Goal: Transaction & Acquisition: Purchase product/service

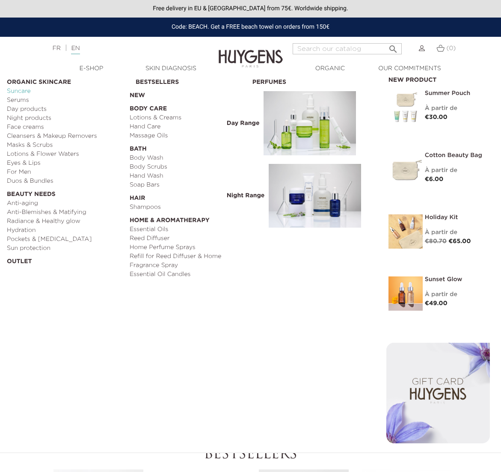
click at [23, 89] on link "Suncare" at bounding box center [65, 91] width 117 height 9
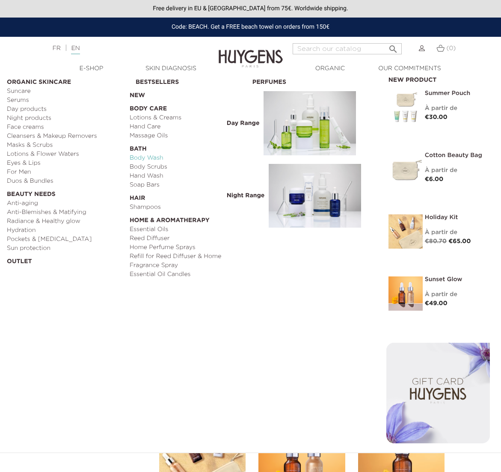
click at [135, 158] on link "Body Wash" at bounding box center [188, 158] width 117 height 9
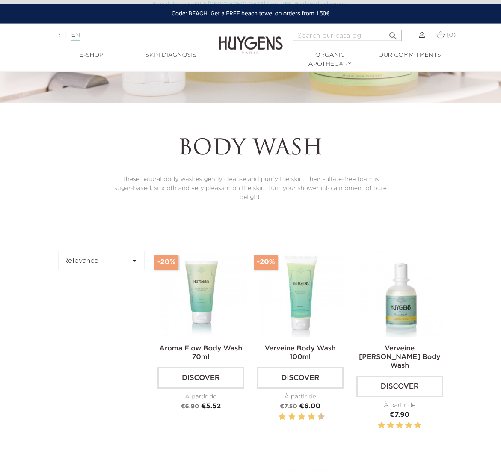
scroll to position [177, 0]
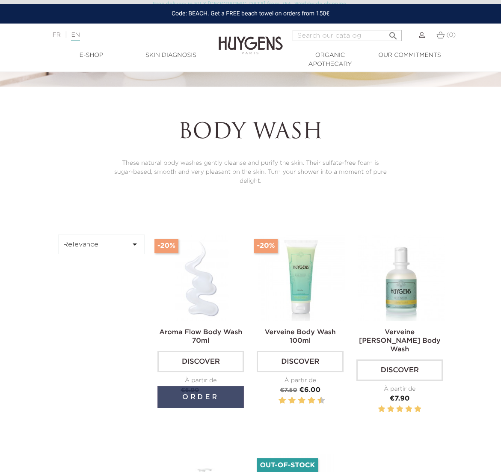
click at [205, 396] on button "Order" at bounding box center [200, 397] width 86 height 22
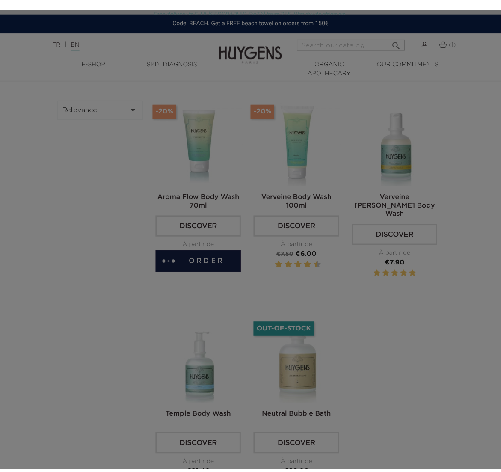
scroll to position [313, 0]
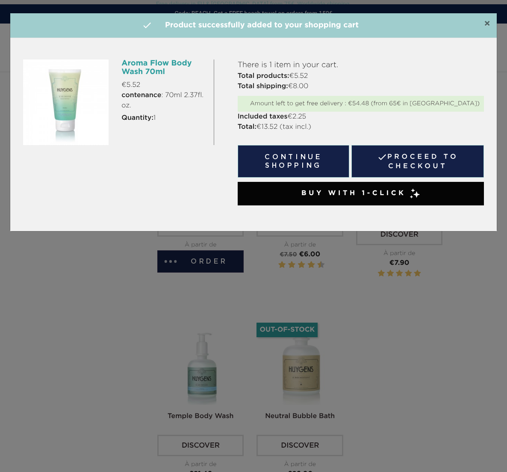
click at [488, 22] on span "×" at bounding box center [487, 24] width 6 height 10
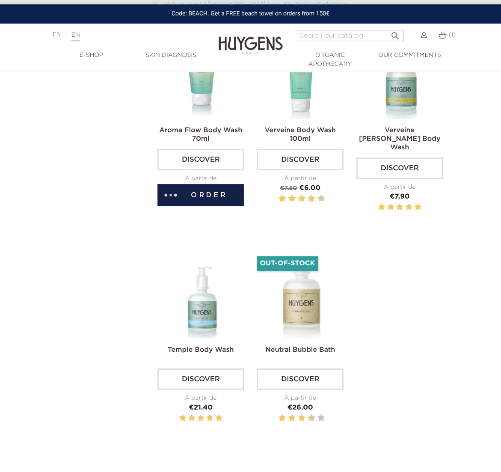
scroll to position [405, 0]
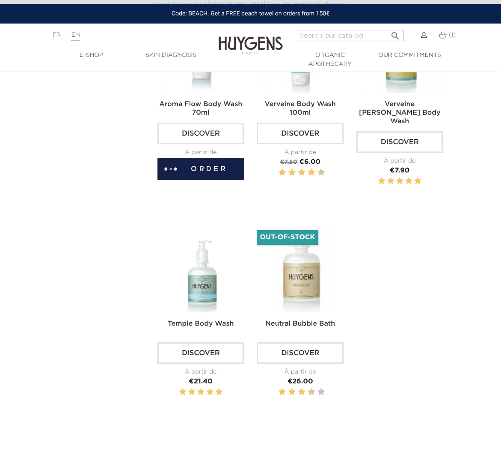
click at [396, 273] on div "Aroma Flow Body Wash 70ml Discover À partir de Regular price €6.90 -20% Price €…" at bounding box center [300, 221] width 298 height 431
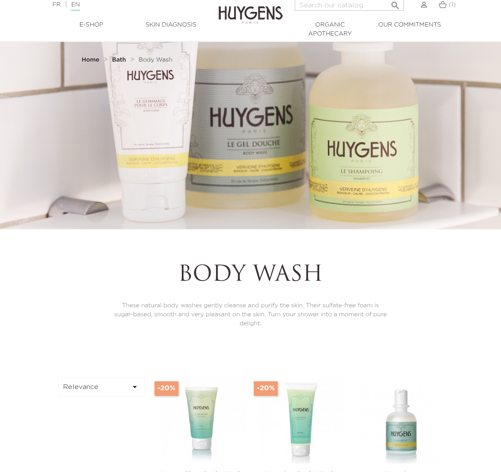
scroll to position [0, 0]
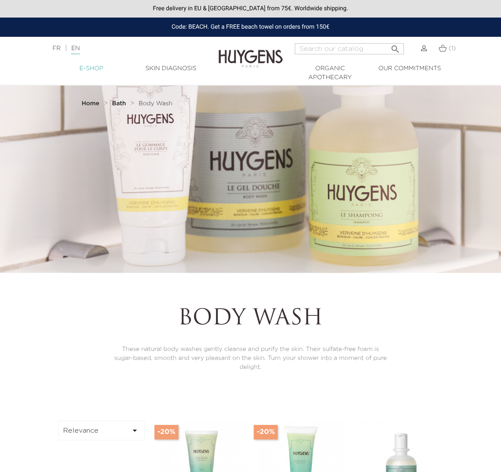
click at [89, 66] on link "  E-Shop" at bounding box center [92, 68] width 80 height 9
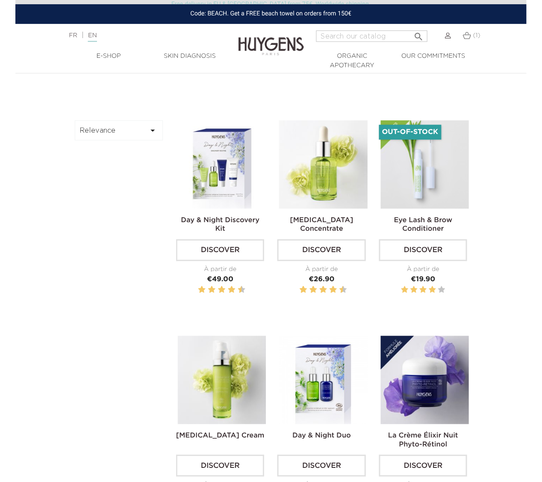
scroll to position [277, 0]
